Goal: Transaction & Acquisition: Book appointment/travel/reservation

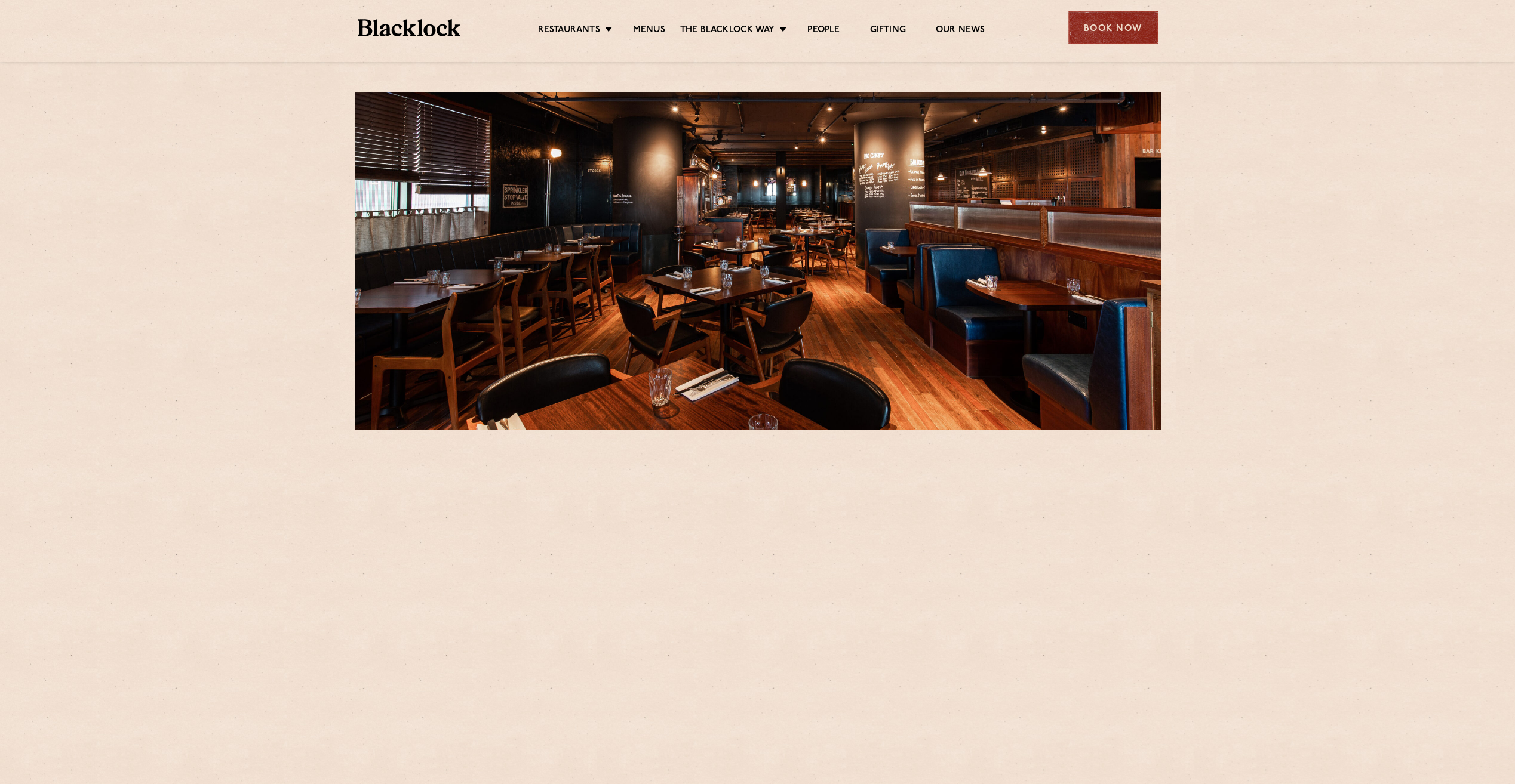
click at [1113, 38] on div "Book Now" at bounding box center [1113, 27] width 90 height 33
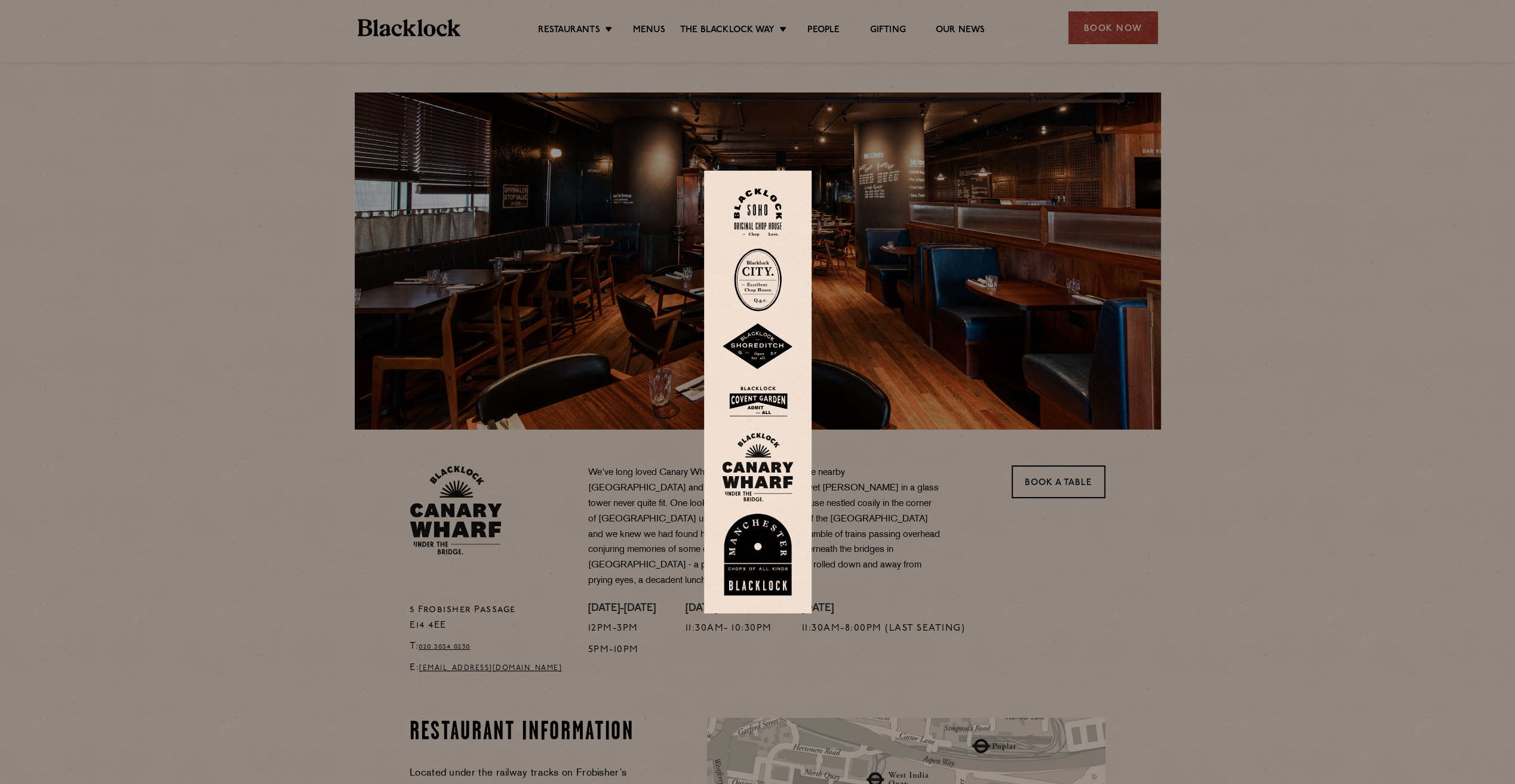
click at [1038, 474] on div at bounding box center [758, 392] width 1515 height 784
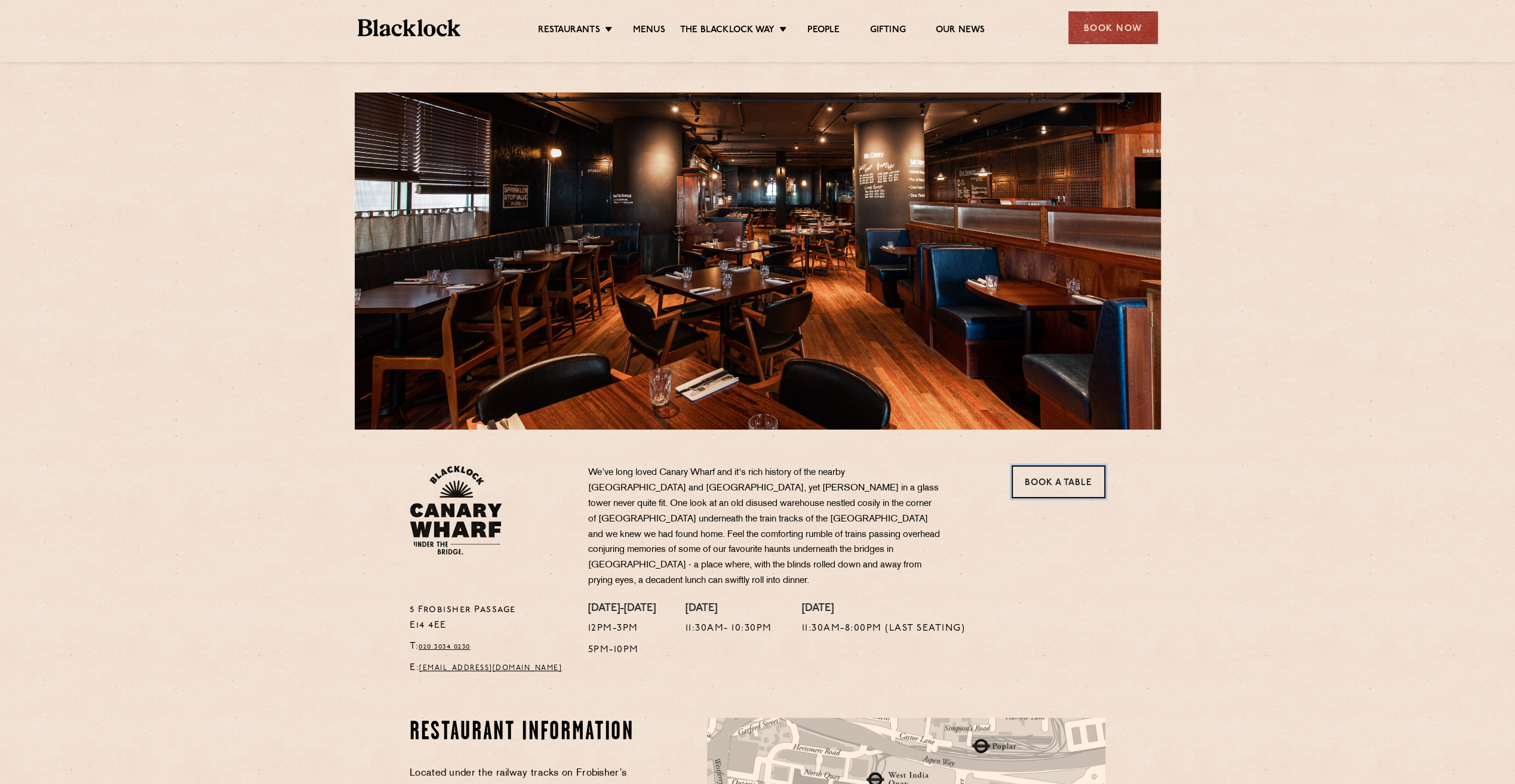
click at [1038, 474] on link "Book a Table" at bounding box center [1058, 481] width 94 height 33
click at [1091, 31] on div "Book Now" at bounding box center [1113, 27] width 90 height 33
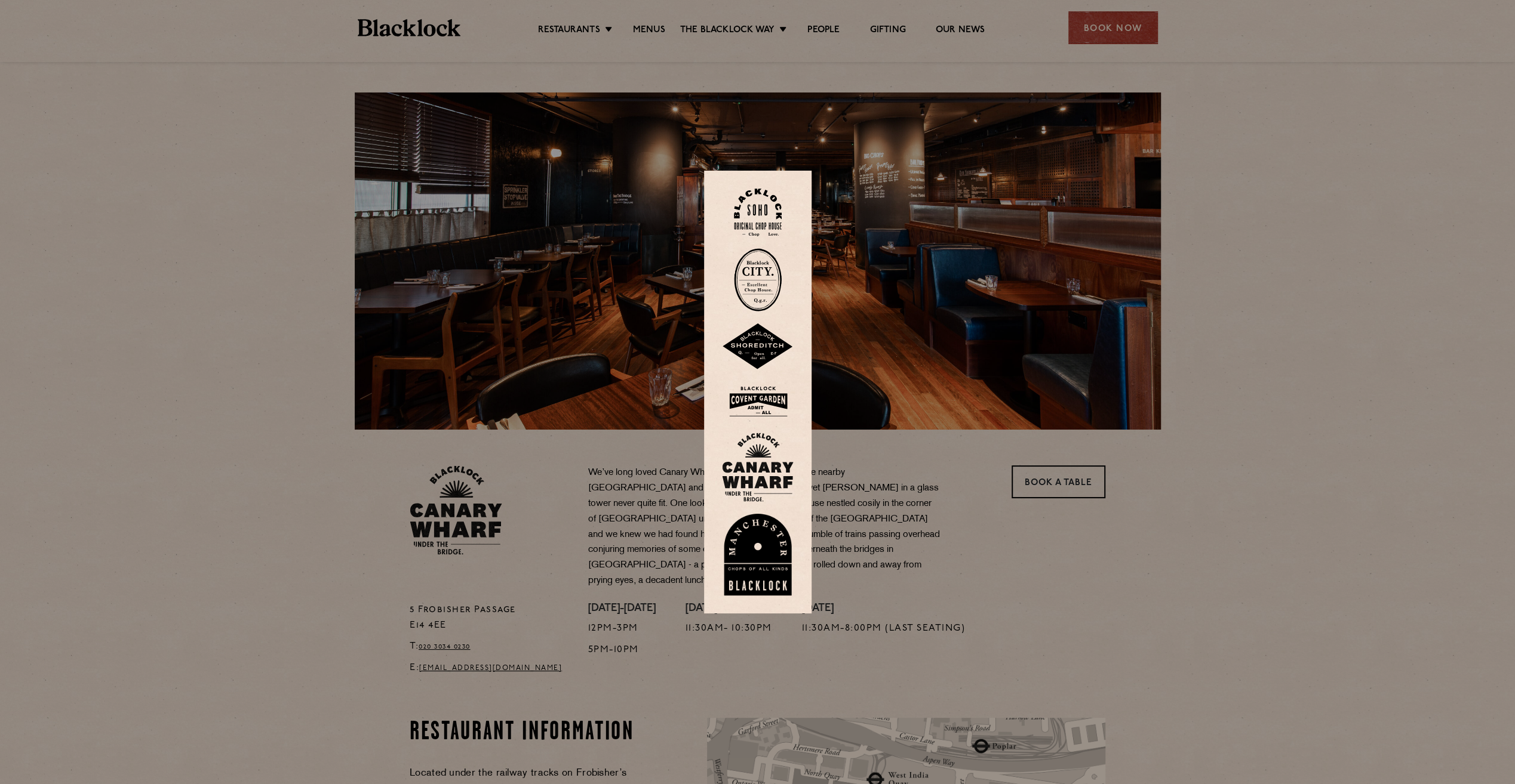
click at [1062, 482] on div at bounding box center [758, 392] width 1515 height 784
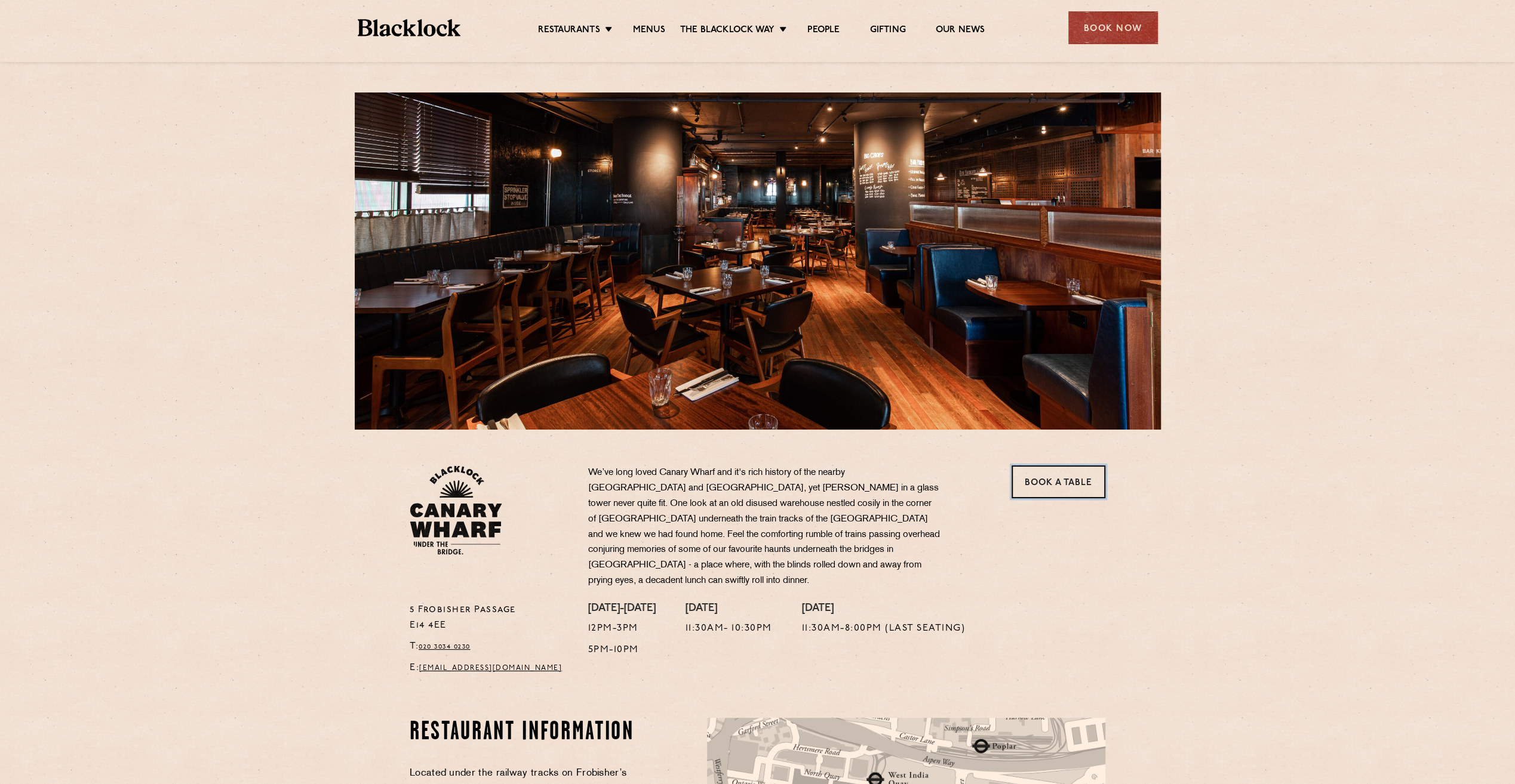
click at [1062, 482] on link "Book a Table" at bounding box center [1058, 481] width 94 height 33
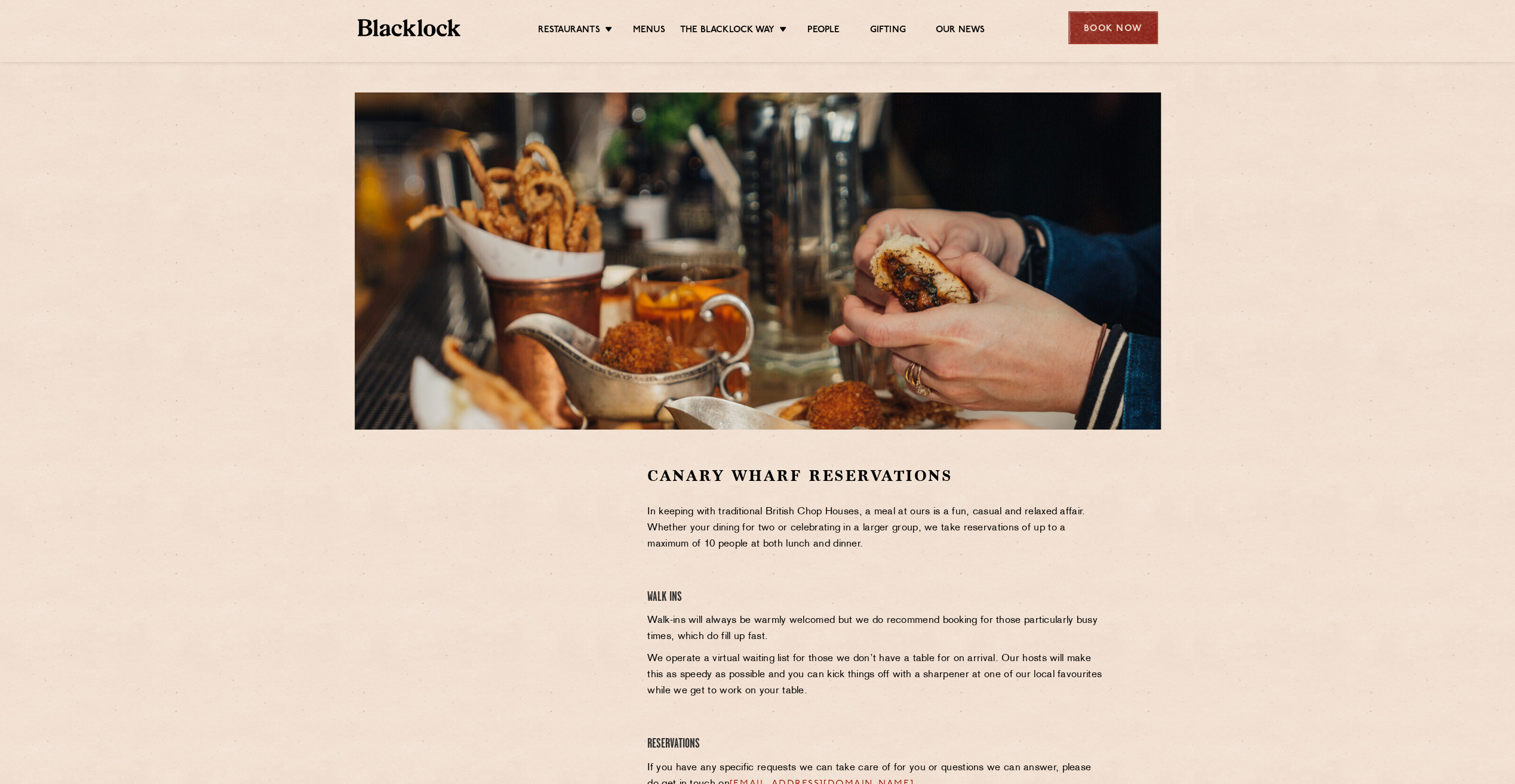
click at [1124, 27] on div "Book Now" at bounding box center [1113, 27] width 90 height 33
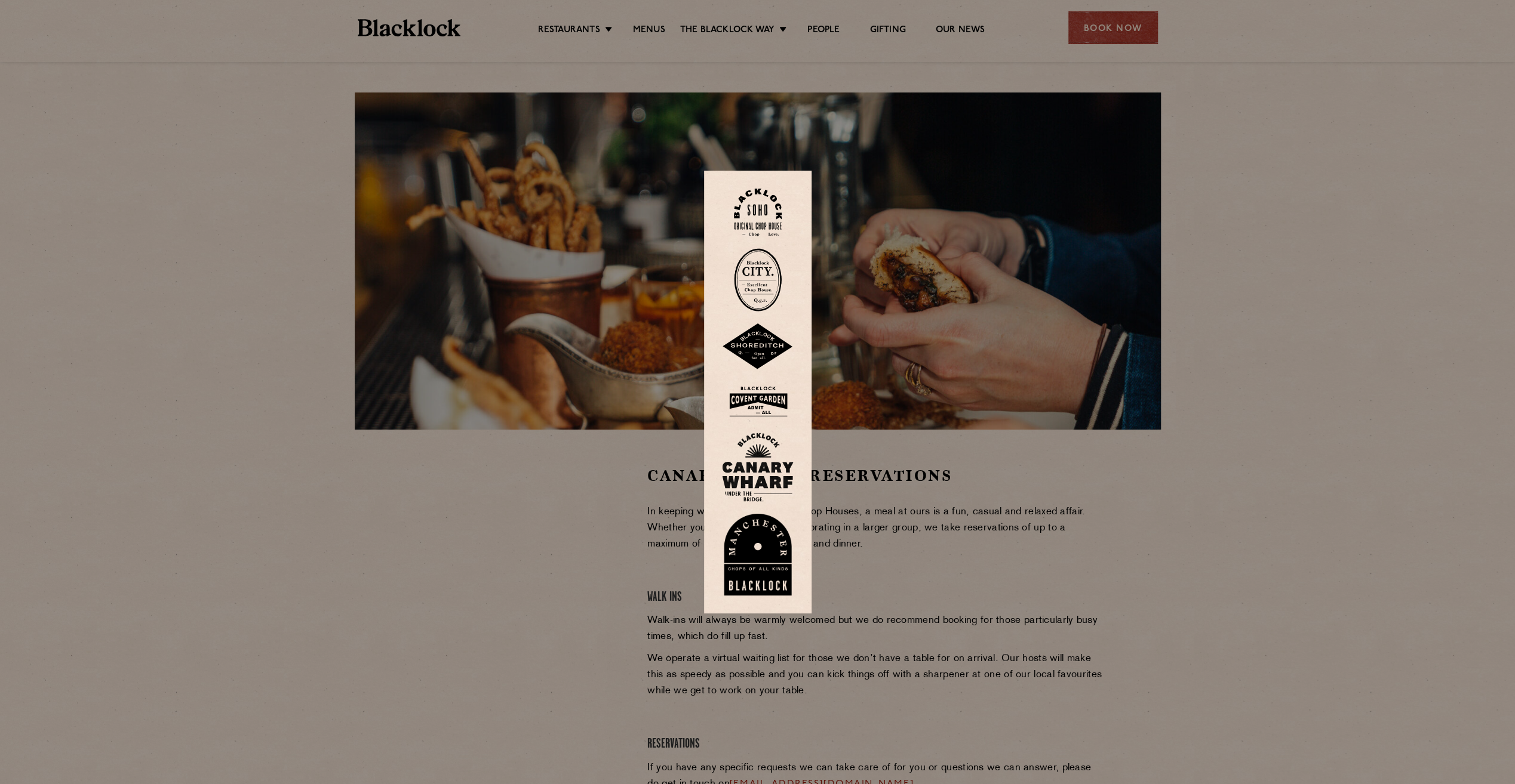
click at [503, 602] on div at bounding box center [758, 392] width 1515 height 784
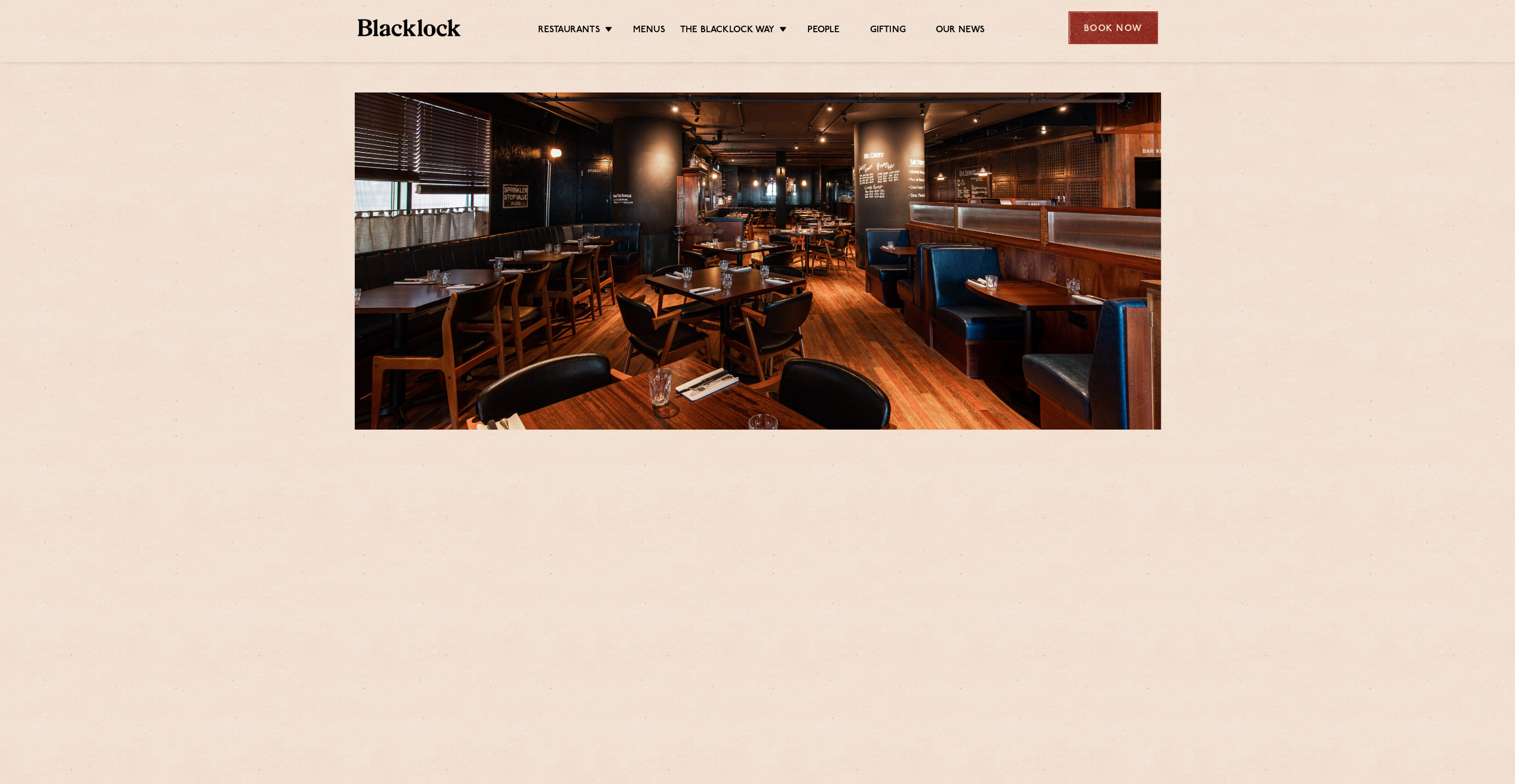
click at [1091, 25] on div "Book Now" at bounding box center [1113, 27] width 90 height 33
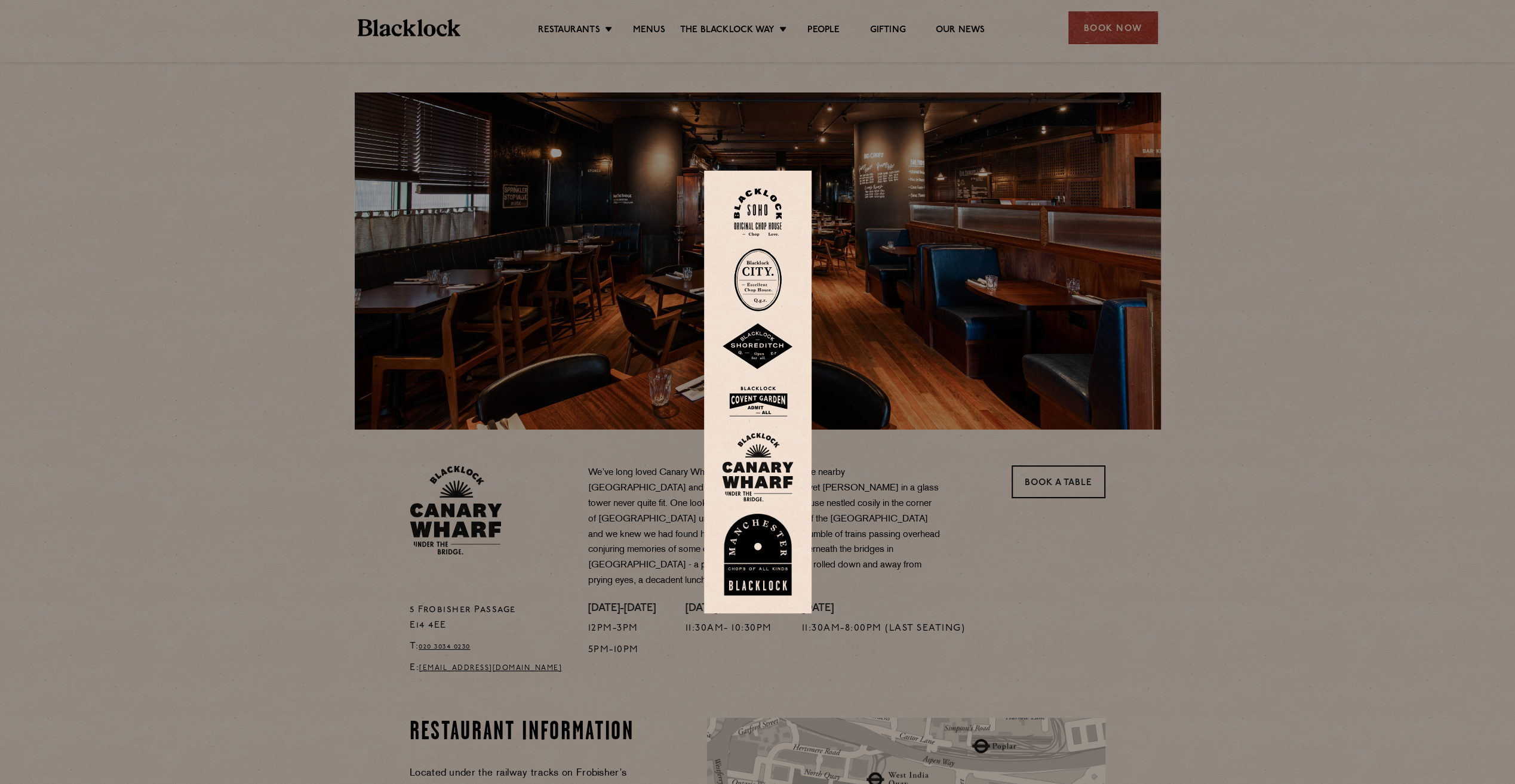
click at [1030, 475] on div at bounding box center [758, 392] width 1515 height 784
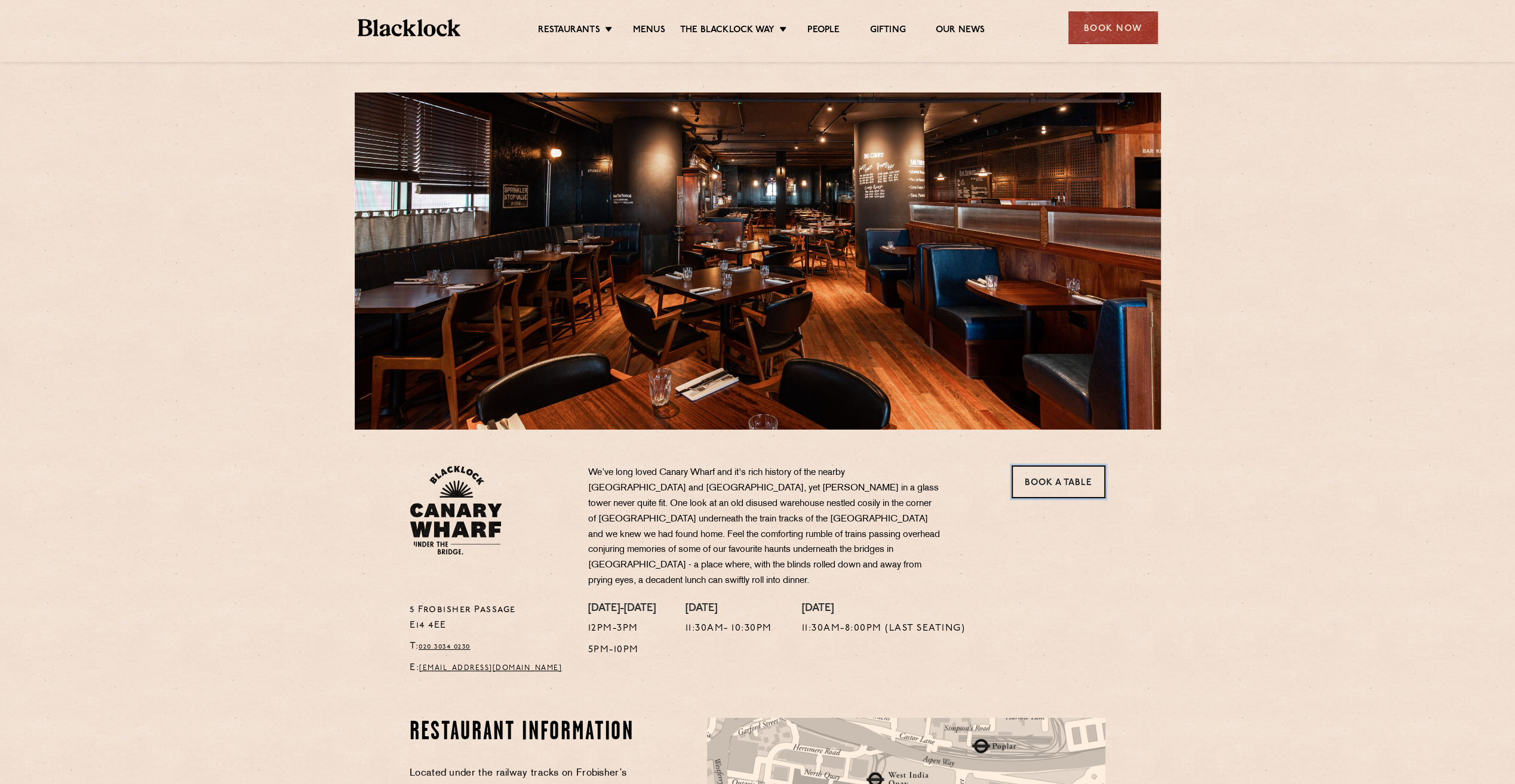
click at [1030, 475] on link "Book a Table" at bounding box center [1058, 481] width 94 height 33
